Goal: Transaction & Acquisition: Book appointment/travel/reservation

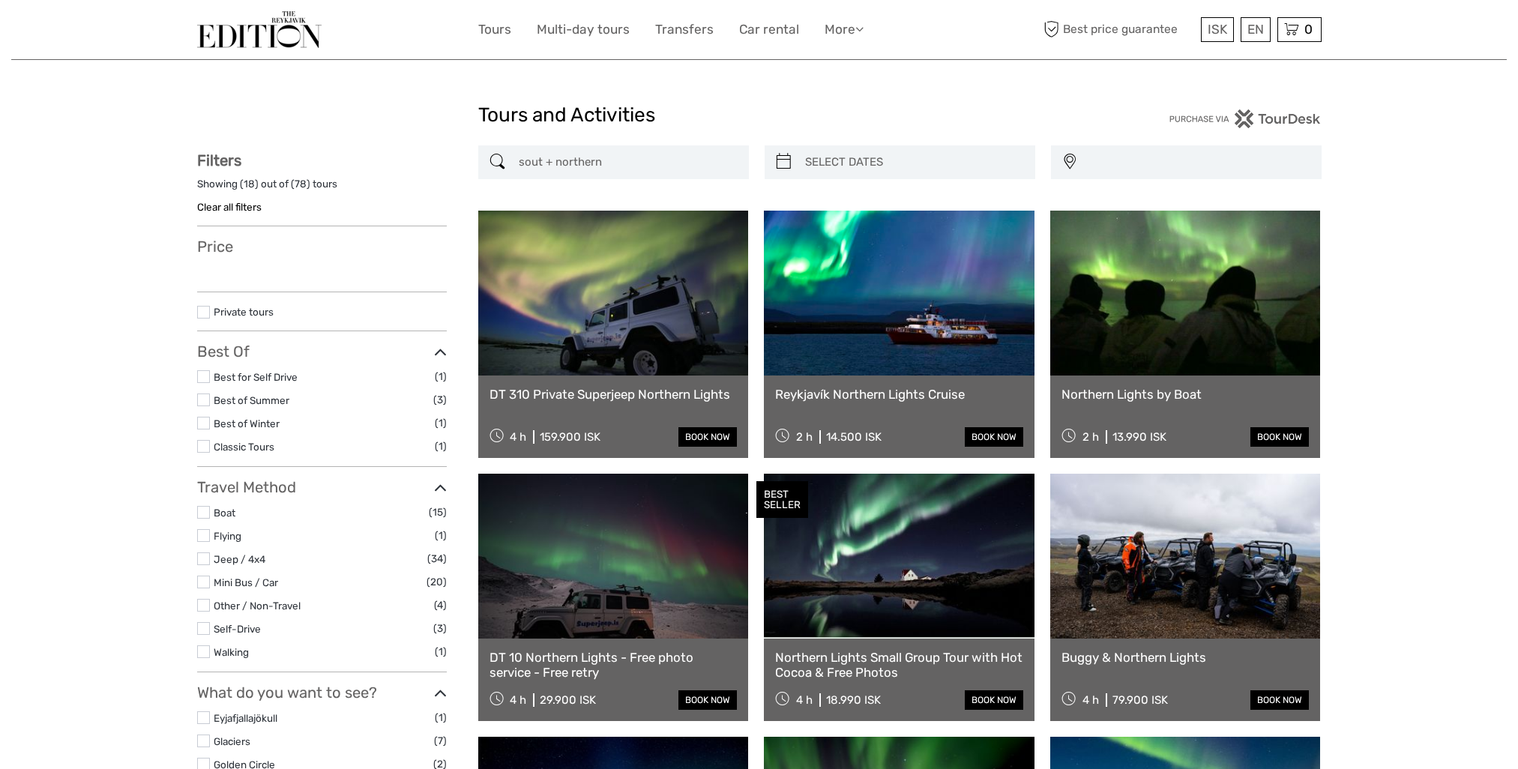
select select
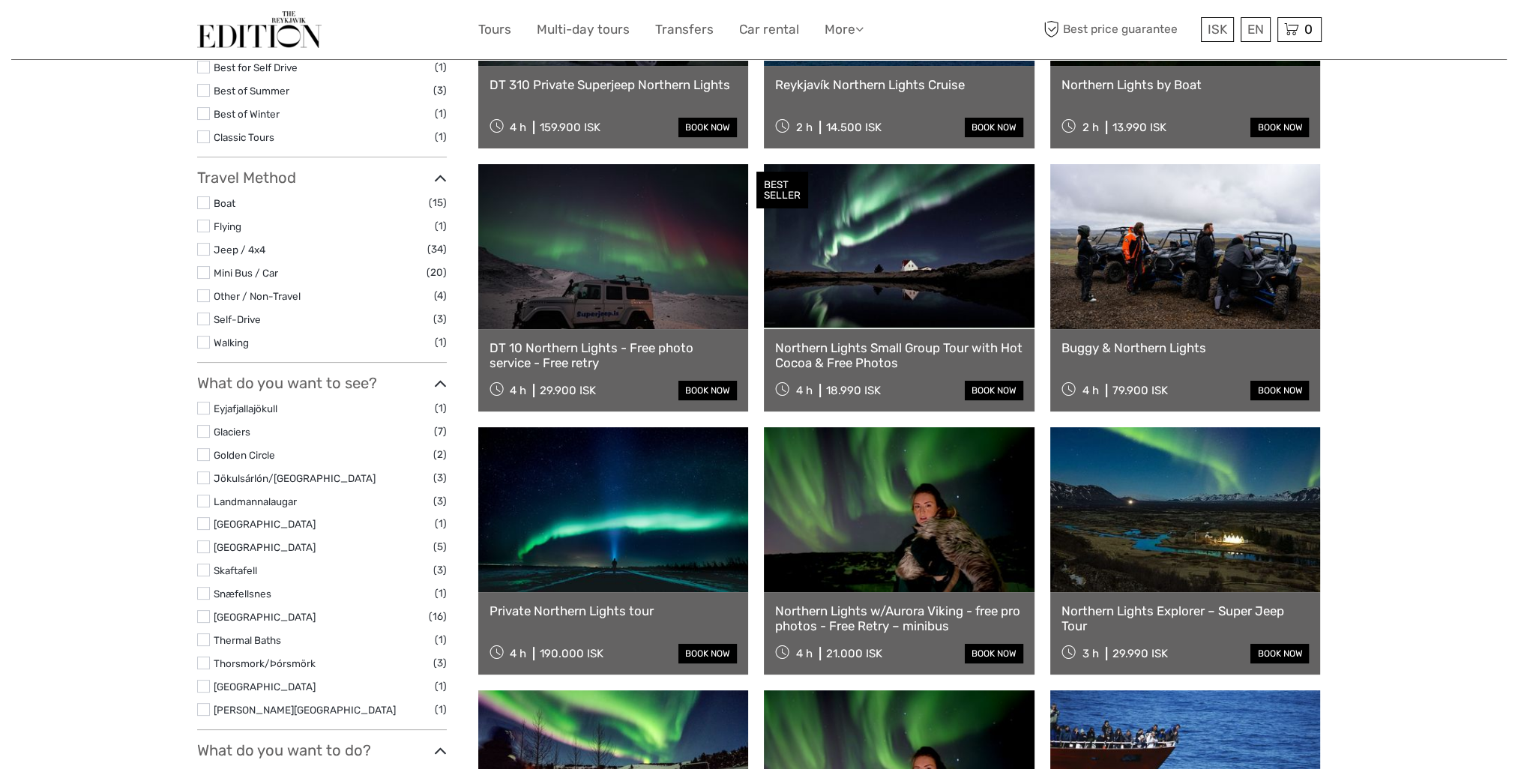
select select
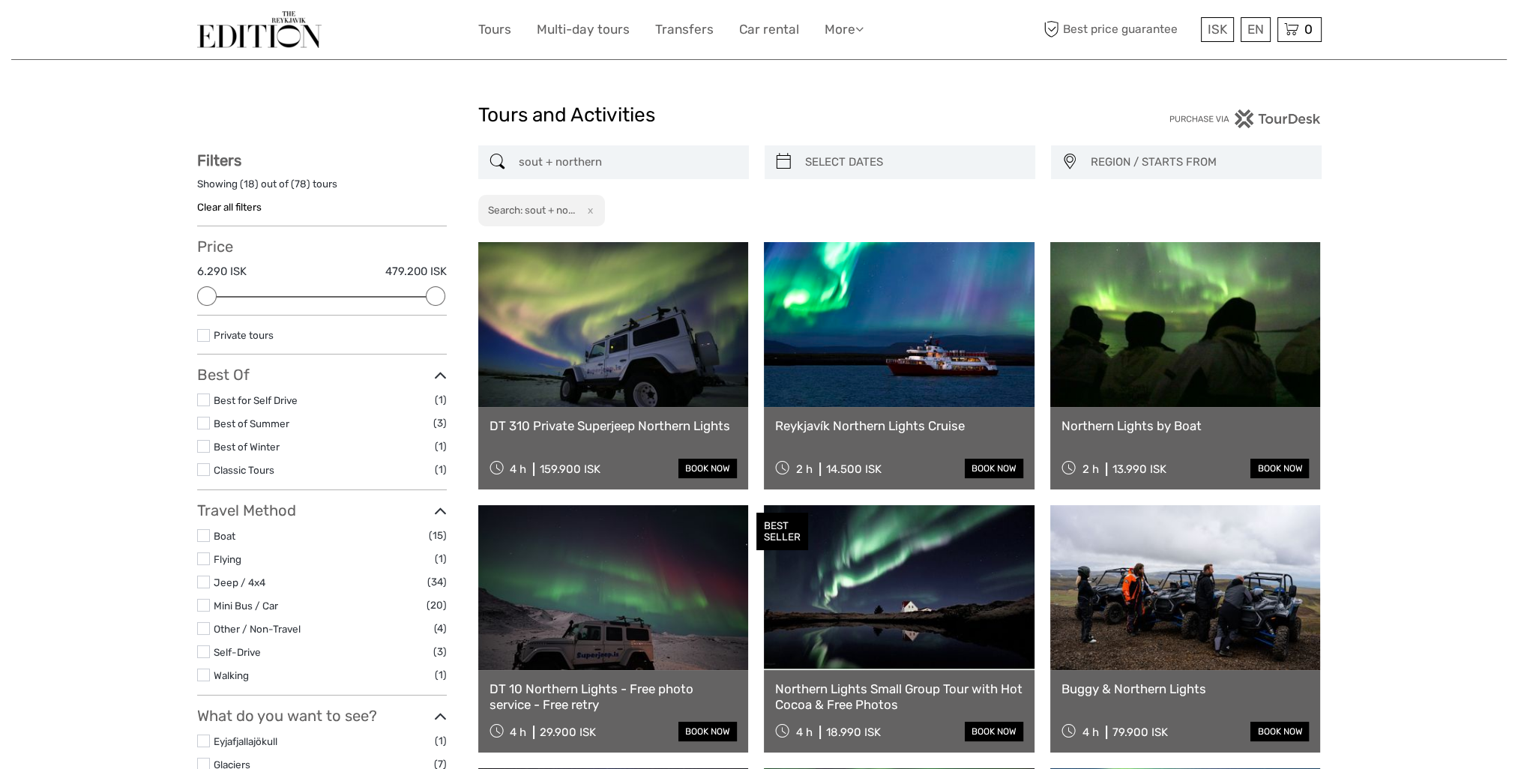
drag, startPoint x: 622, startPoint y: 162, endPoint x: 483, endPoint y: 155, distance: 138.9
click at [486, 157] on div "sout + northern" at bounding box center [613, 162] width 271 height 34
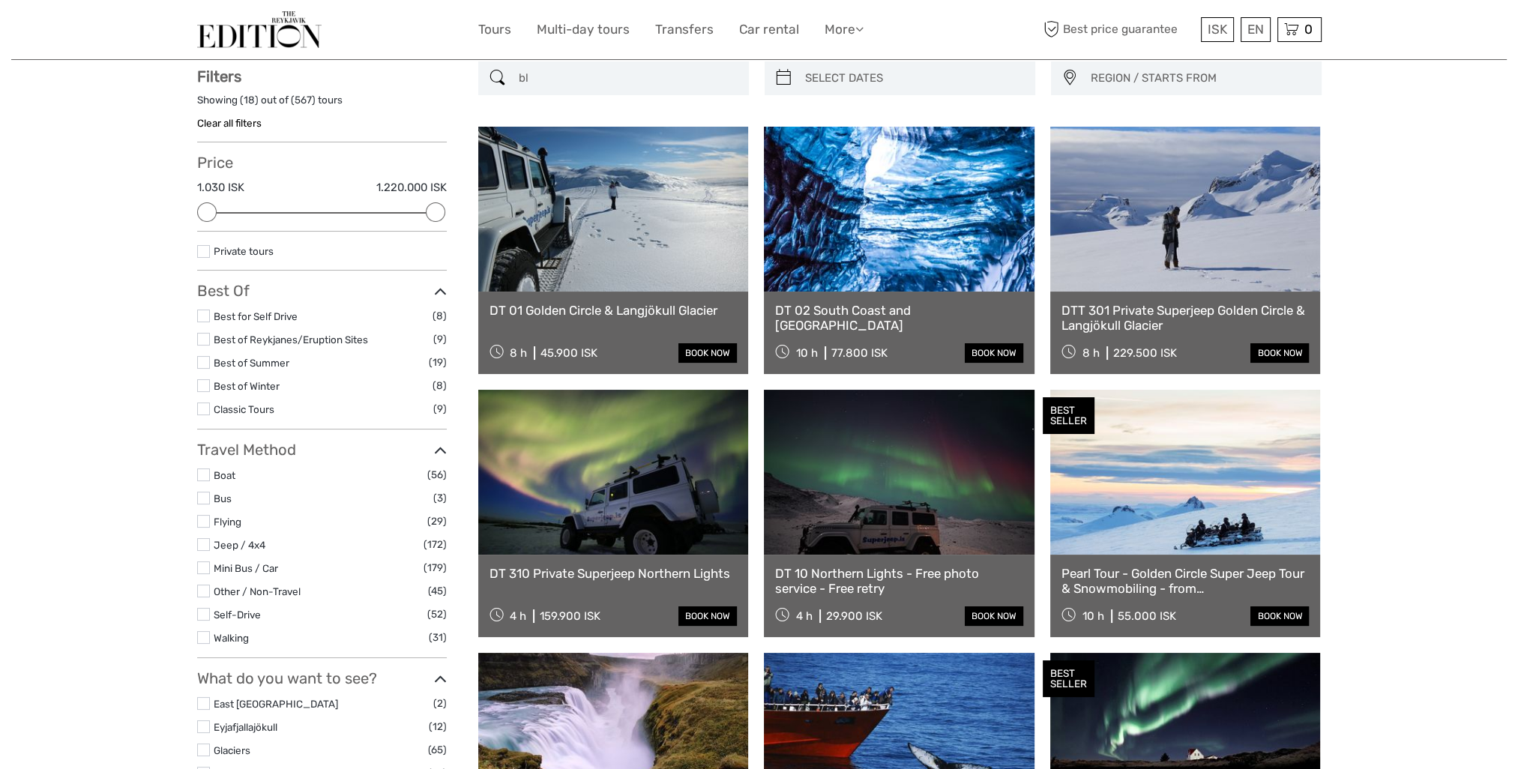
scroll to position [85, 0]
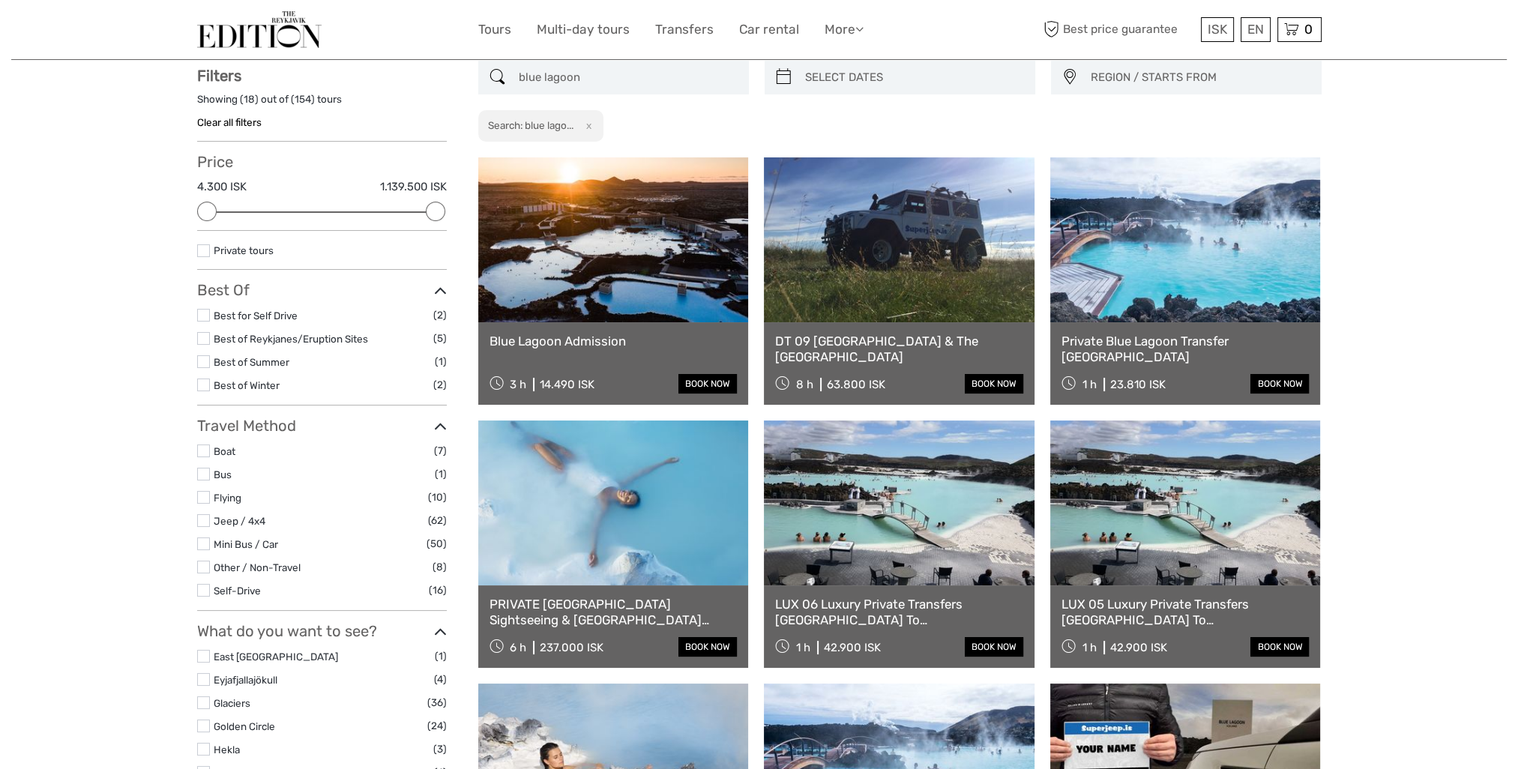
type input "blue lagoon"
click at [606, 541] on link at bounding box center [613, 503] width 271 height 165
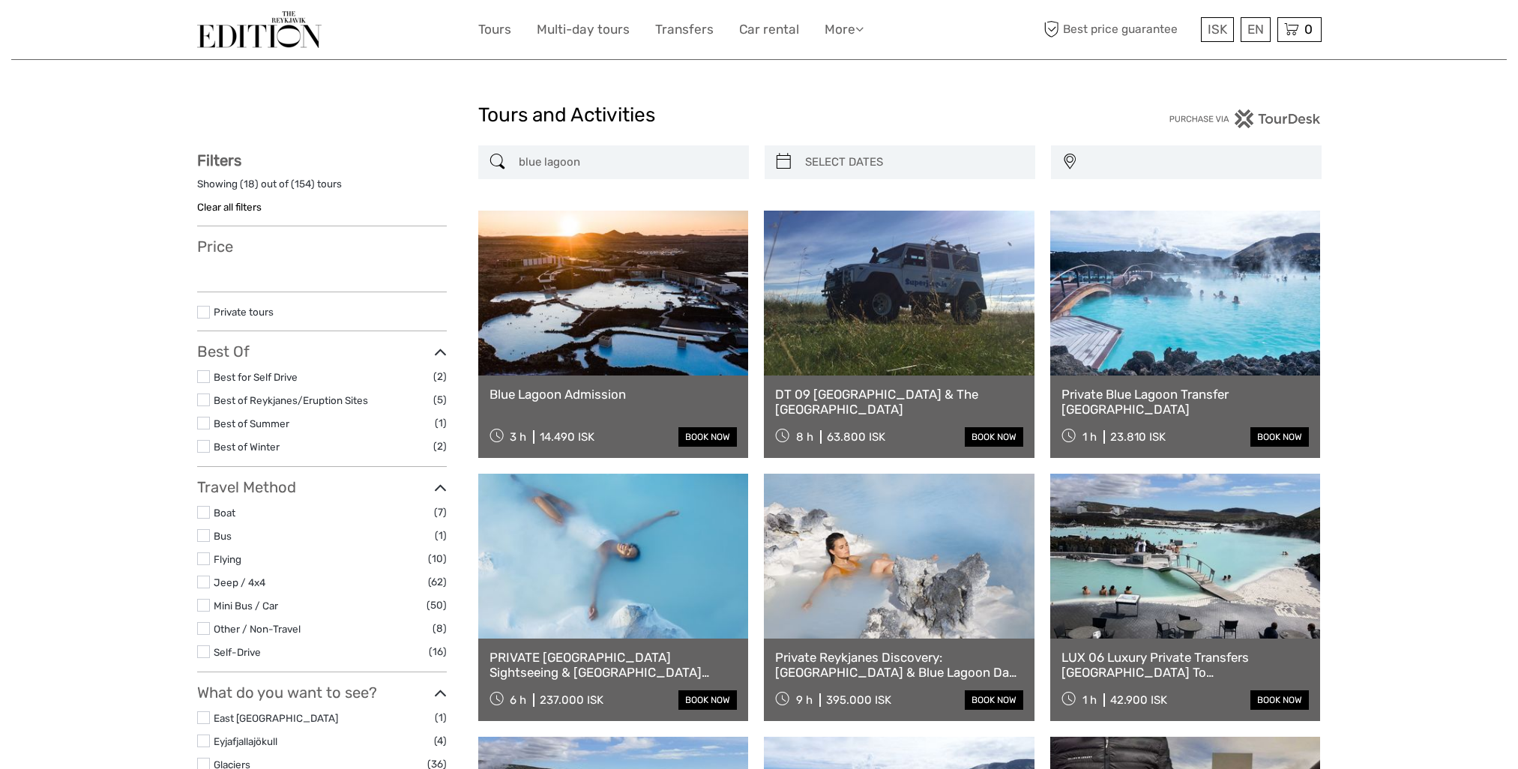
select select
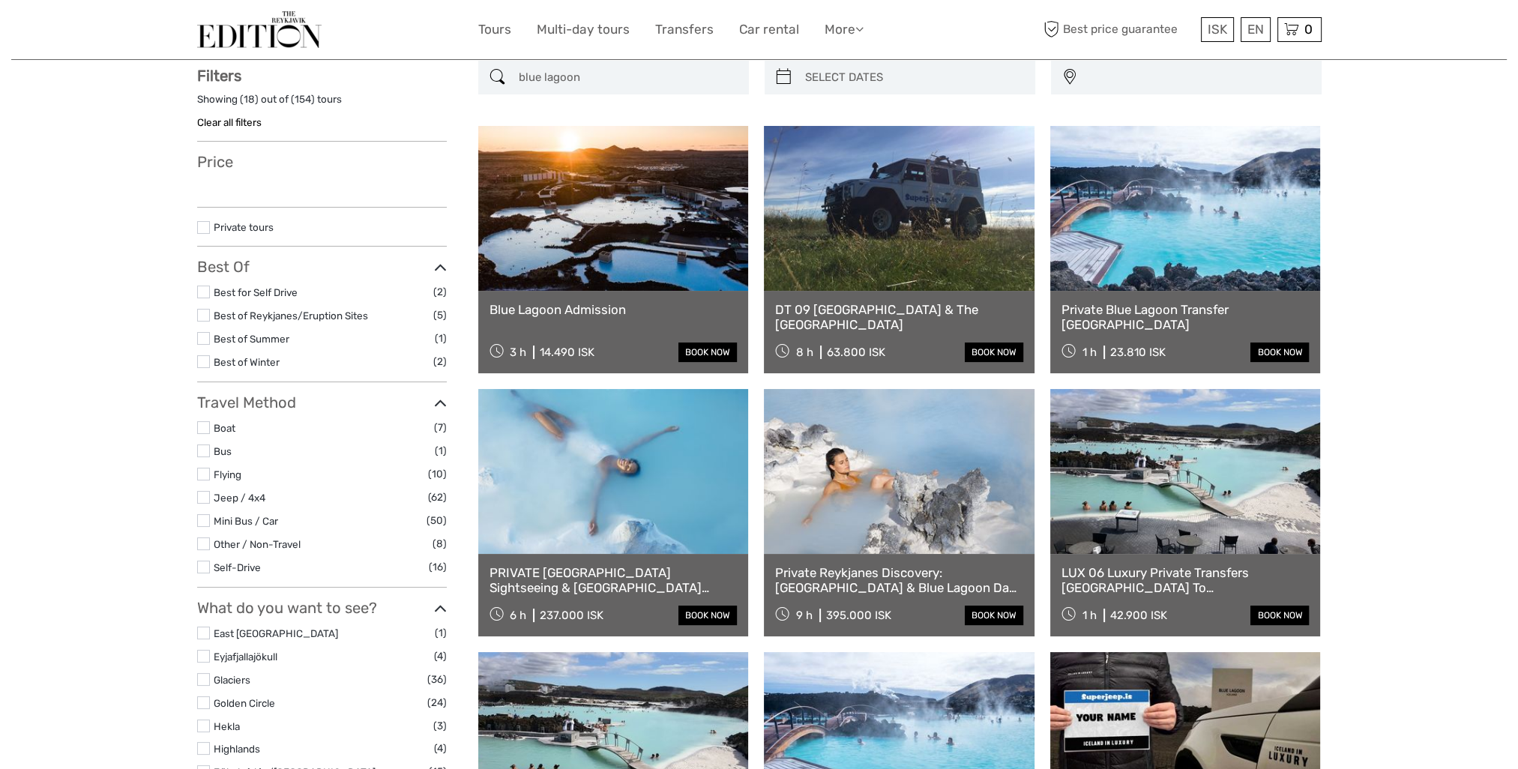
select select
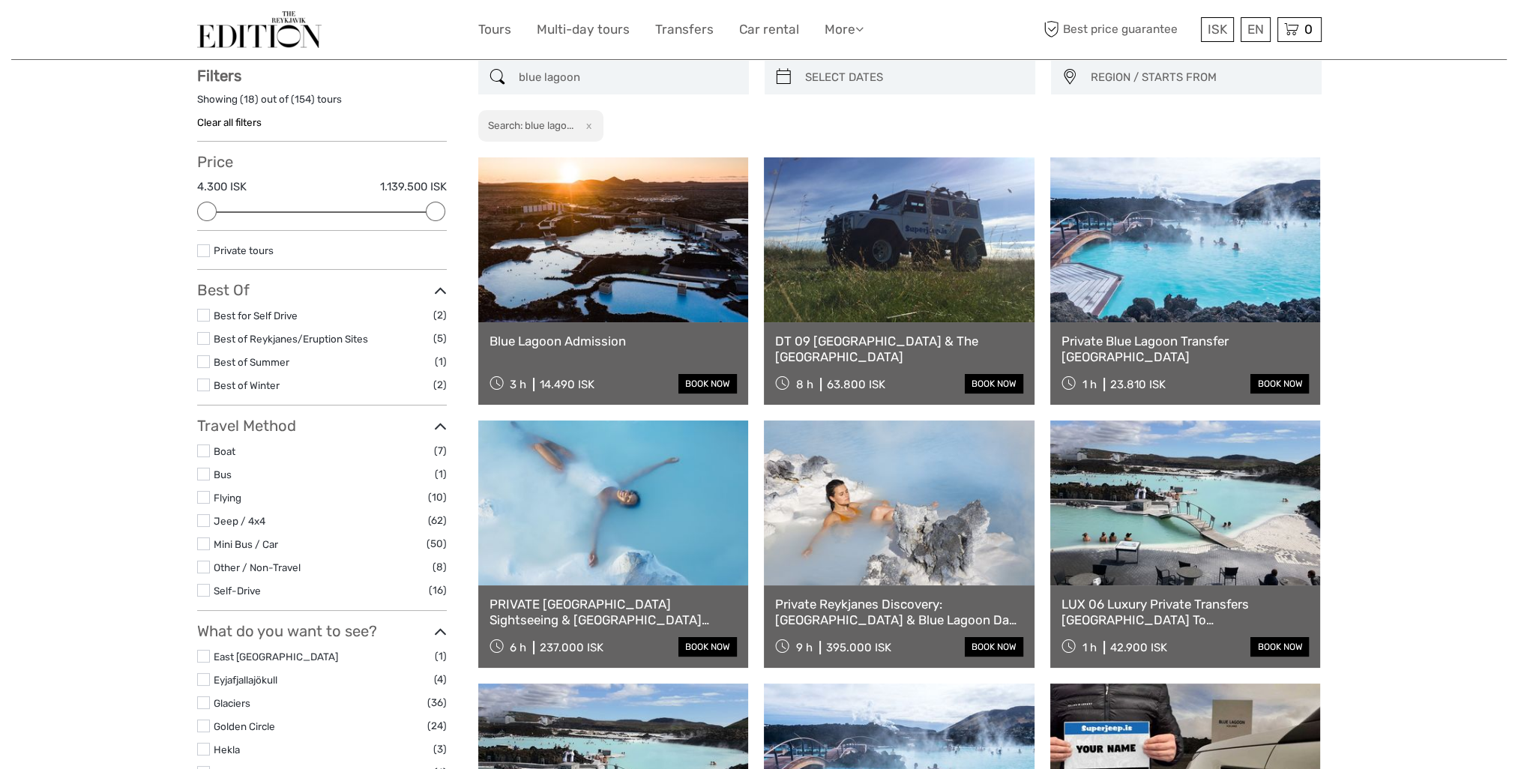
scroll to position [0, 0]
click at [912, 354] on link "DT 09 [GEOGRAPHIC_DATA] & The [GEOGRAPHIC_DATA]" at bounding box center [899, 349] width 248 height 31
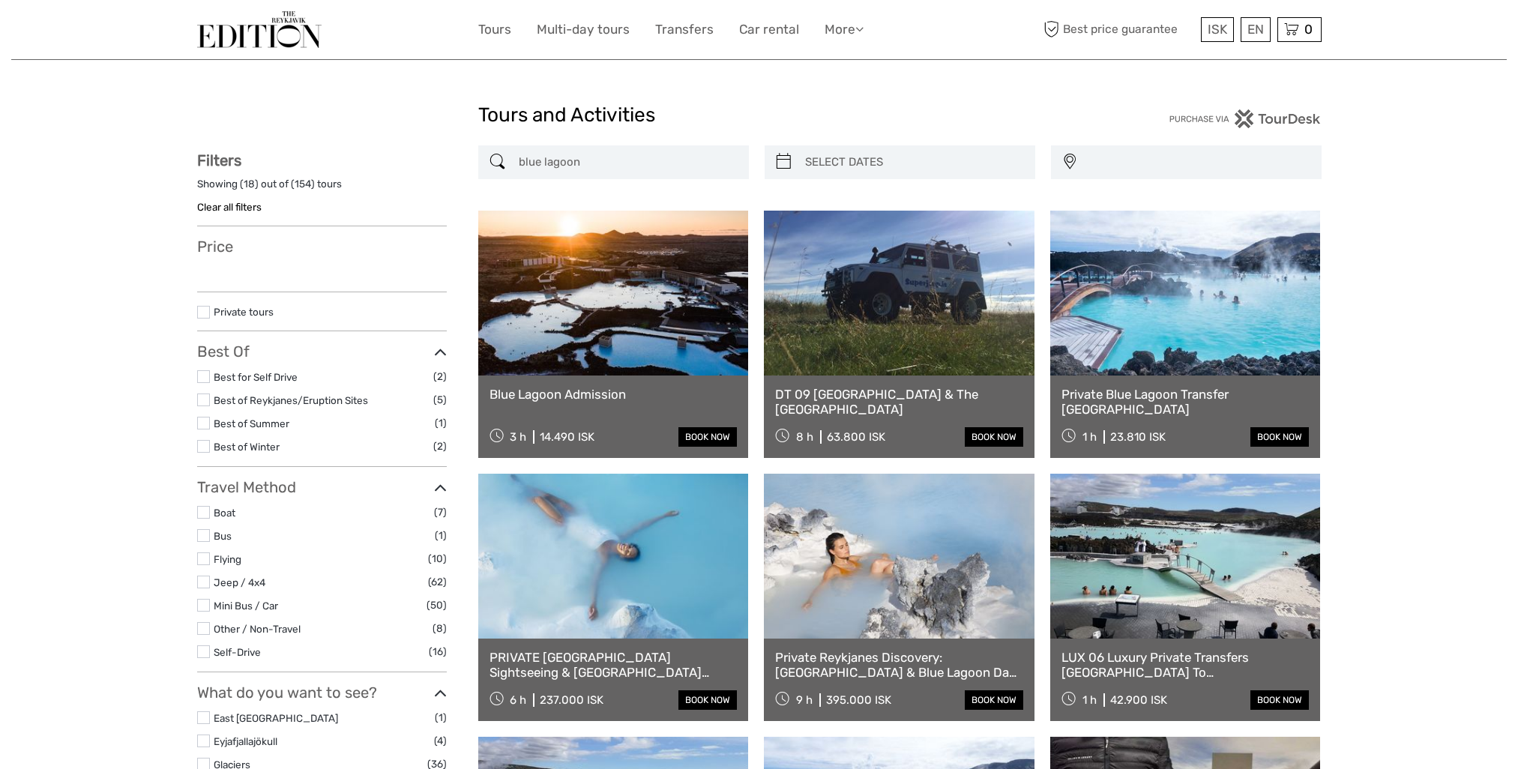
select select
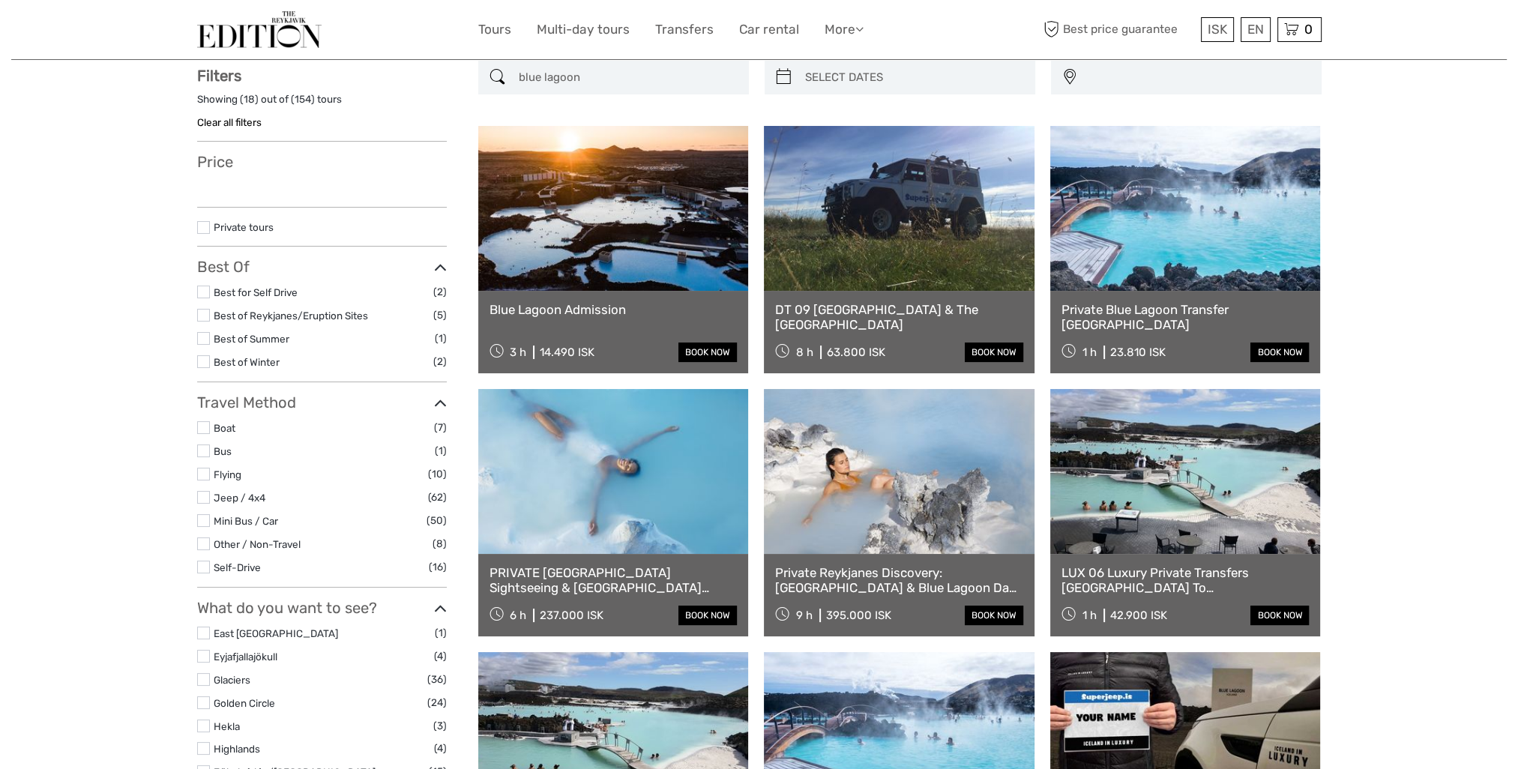
select select
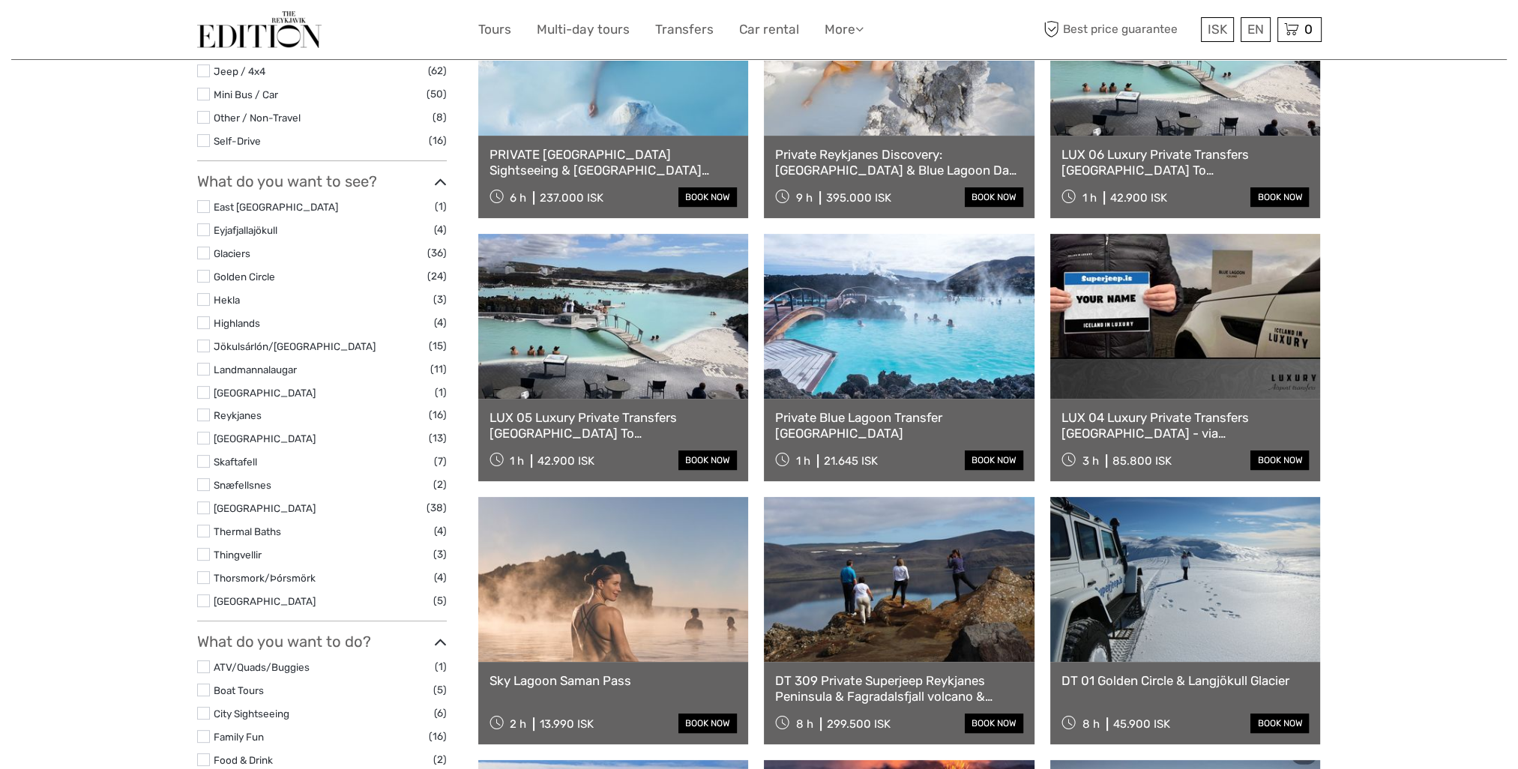
click at [654, 424] on link "LUX 05 Luxury Private Transfers [GEOGRAPHIC_DATA] To [GEOGRAPHIC_DATA]" at bounding box center [614, 425] width 248 height 31
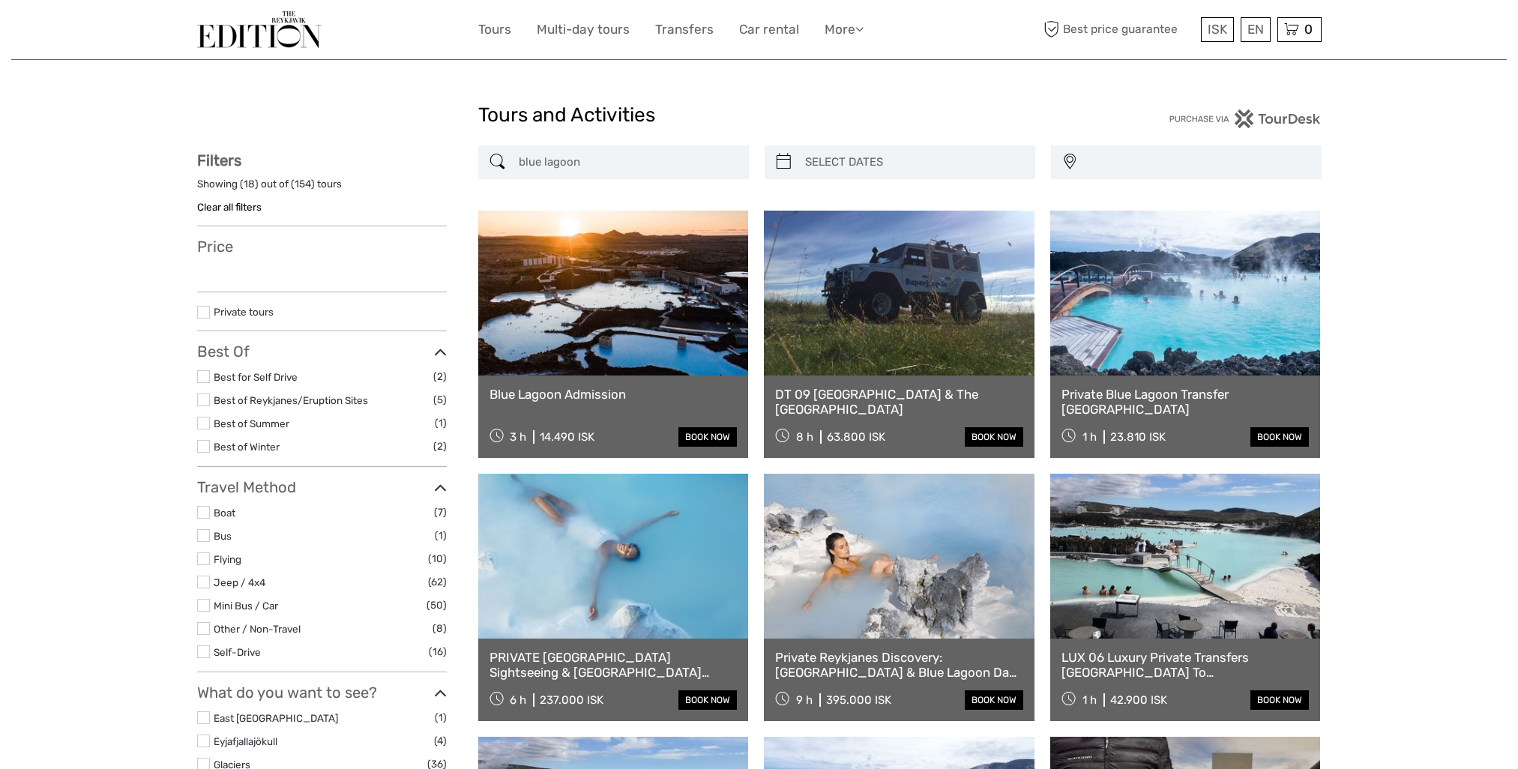
select select
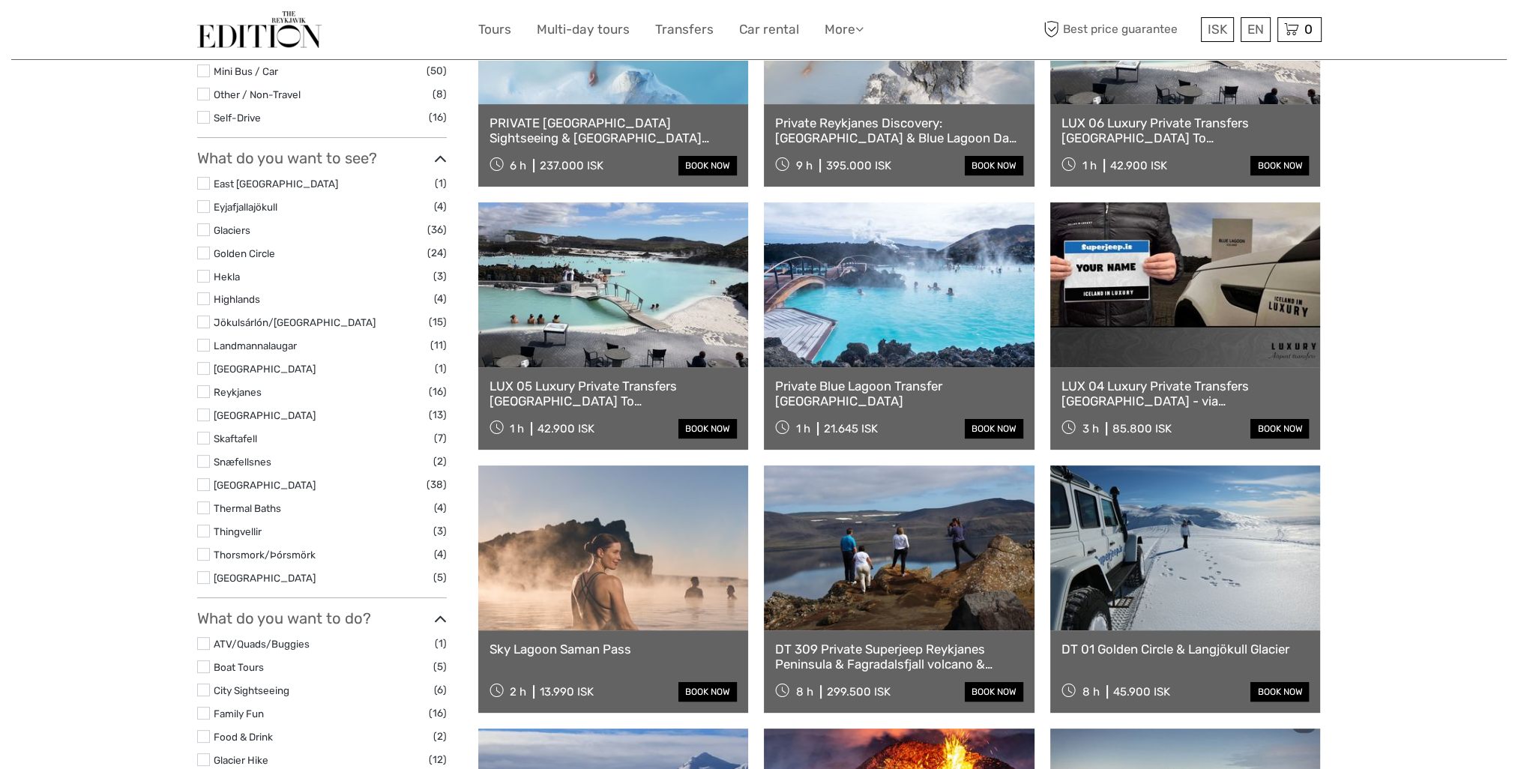
select select
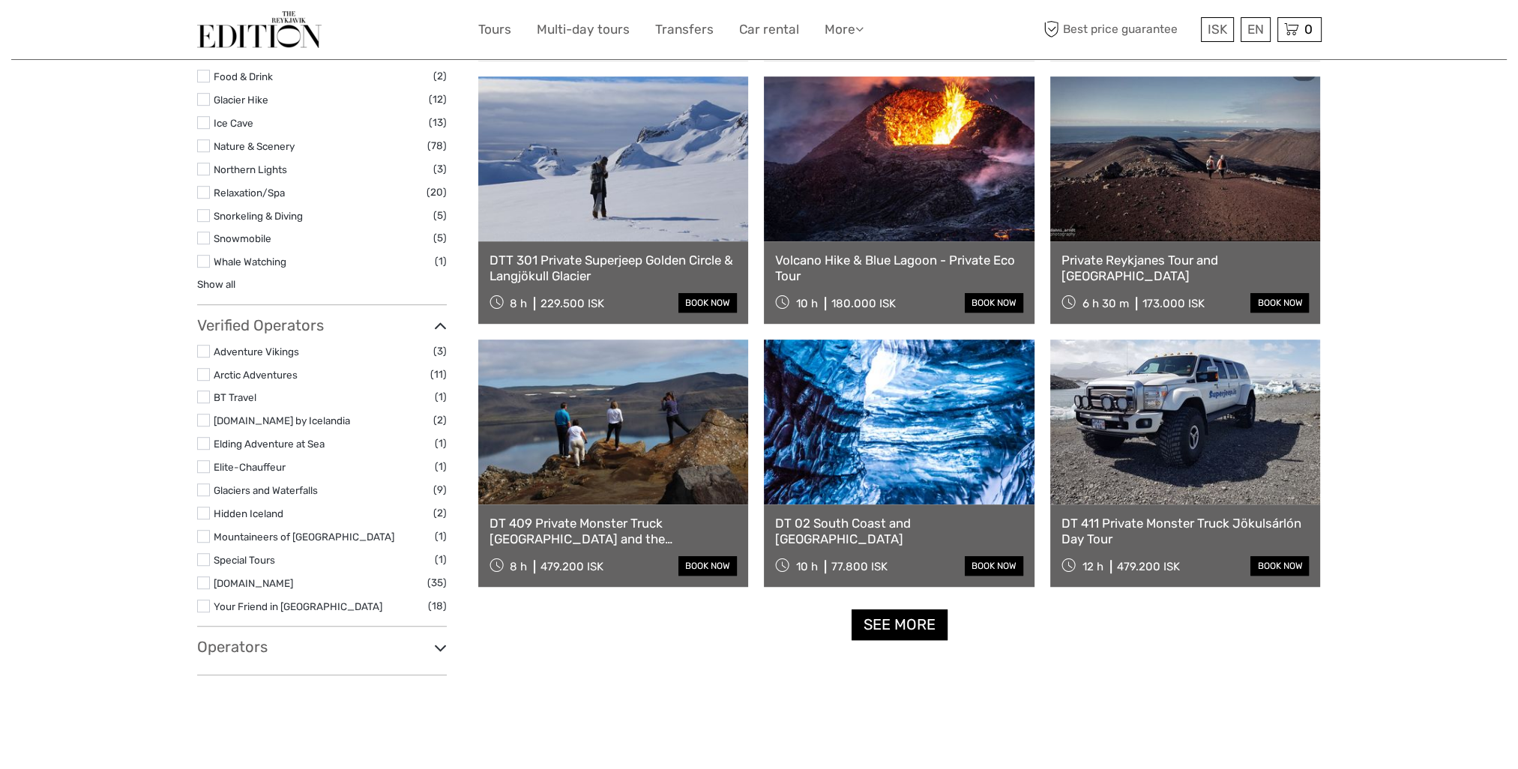
scroll to position [1350, 0]
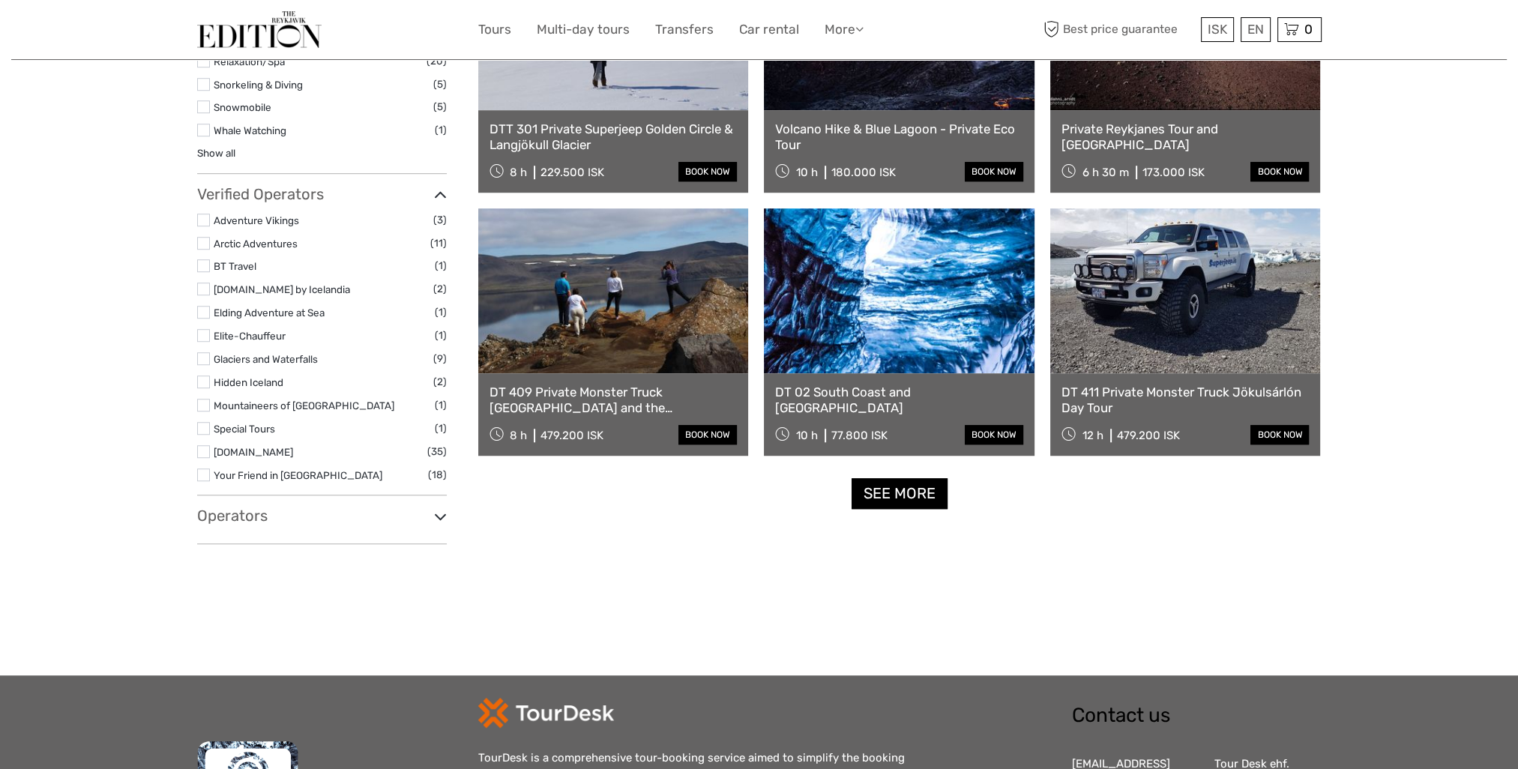
click at [625, 400] on link "DT 409 Private Monster Truck [GEOGRAPHIC_DATA] and the [GEOGRAPHIC_DATA]" at bounding box center [614, 400] width 248 height 31
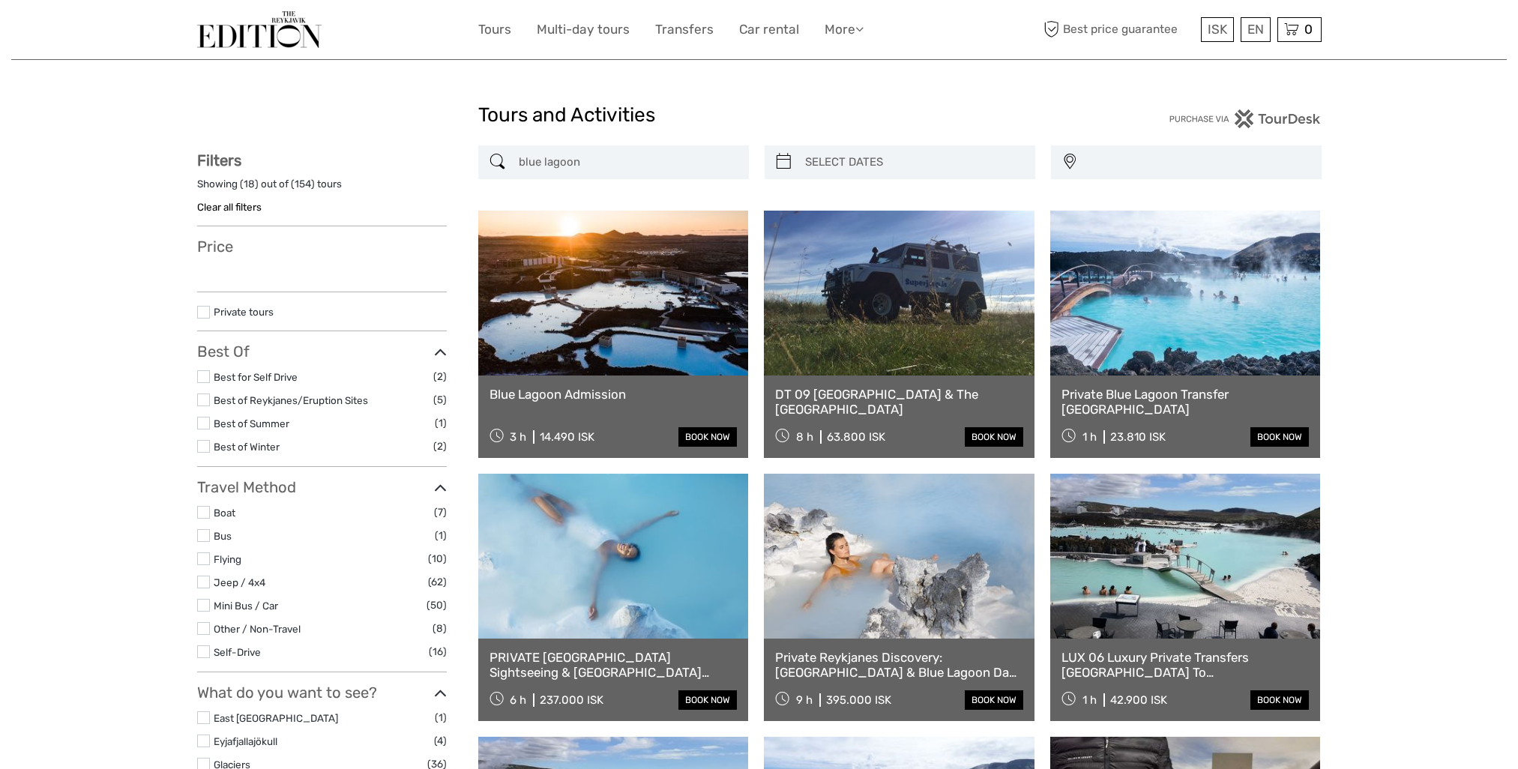
select select
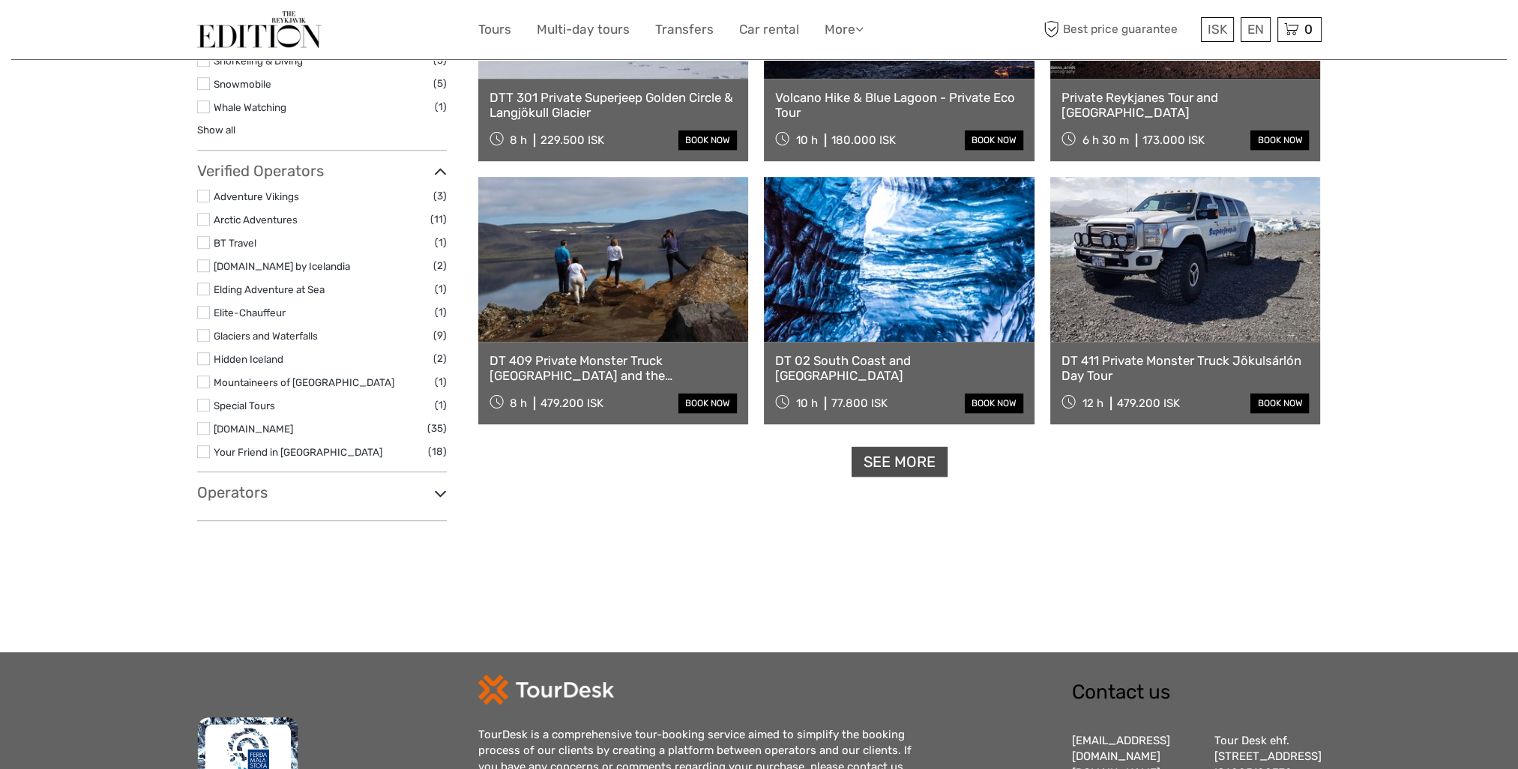
select select
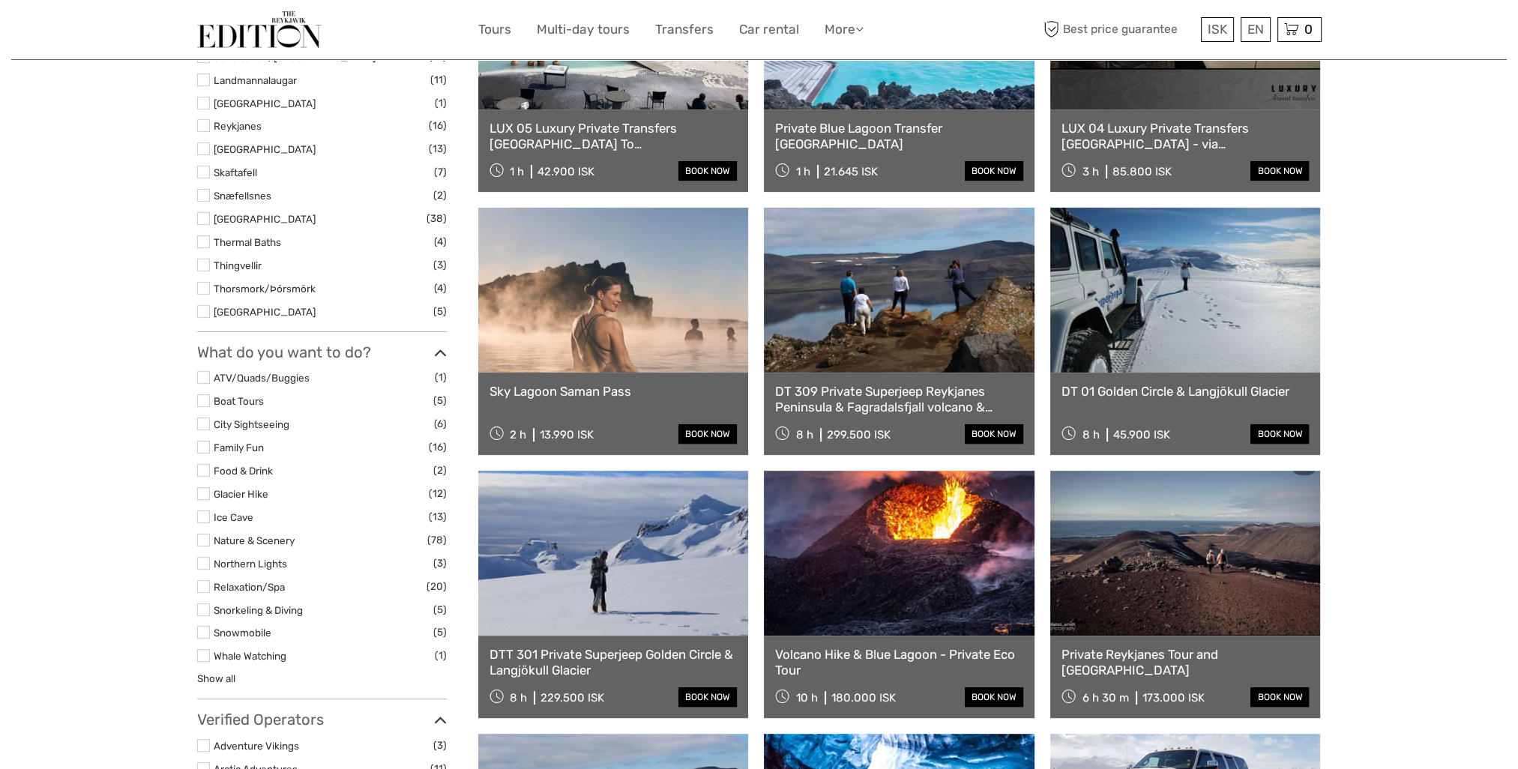
scroll to position [825, 0]
